Goal: Information Seeking & Learning: Learn about a topic

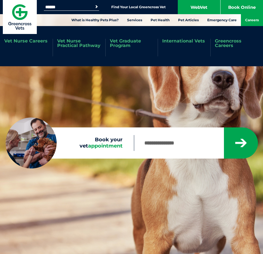
click at [250, 20] on link "Careers" at bounding box center [252, 20] width 22 height 12
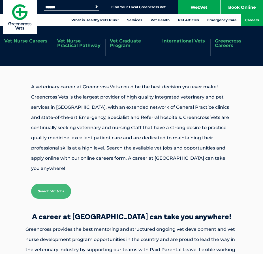
click at [79, 44] on link "Vet Nurse Practical Pathway" at bounding box center [79, 43] width 44 height 9
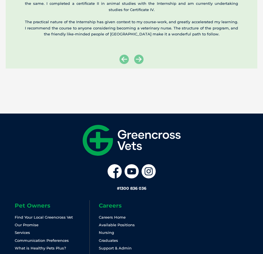
scroll to position [1243, 0]
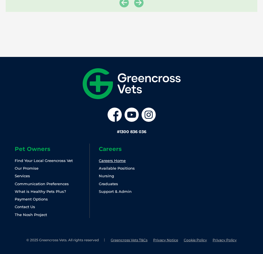
click at [110, 160] on link "Careers Home" at bounding box center [112, 160] width 27 height 5
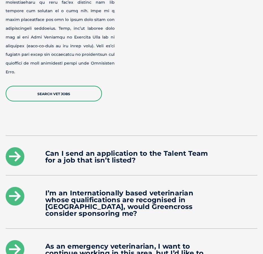
scroll to position [1700, 0]
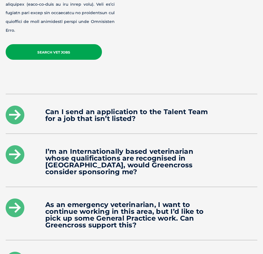
click at [82, 44] on link "Search Vet Jobs" at bounding box center [54, 52] width 96 height 16
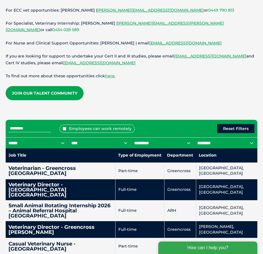
scroll to position [170, 0]
